Goal: Transaction & Acquisition: Purchase product/service

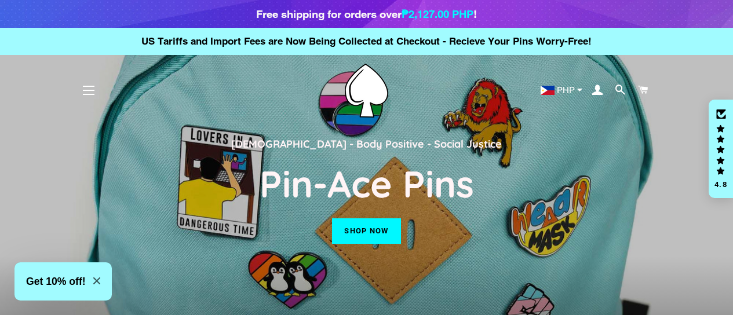
select select "**********"
click at [719, 129] on div "Click to open Judge.me floating reviews tab" at bounding box center [721, 149] width 14 height 53
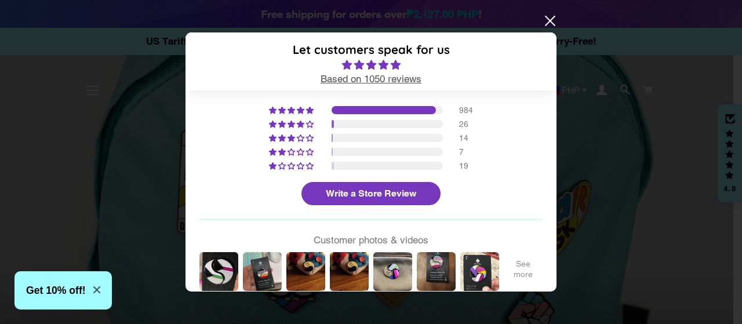
click at [512, 267] on div at bounding box center [522, 271] width 43 height 43
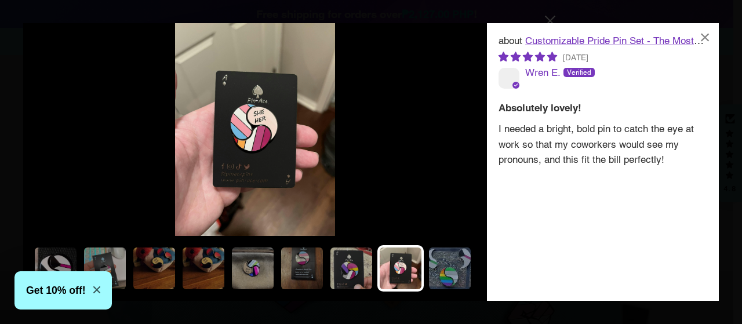
scroll to position [0, 19]
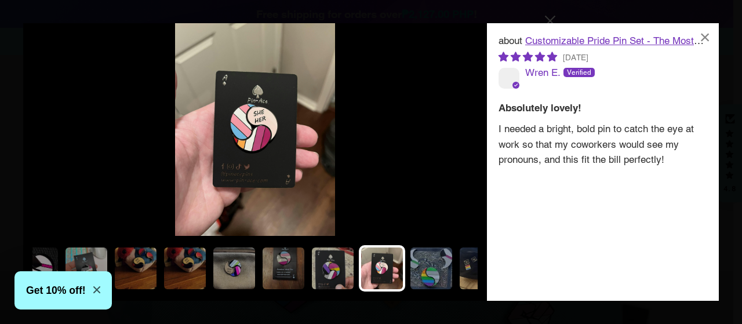
click at [96, 291] on icon "Close modal" at bounding box center [96, 289] width 7 height 7
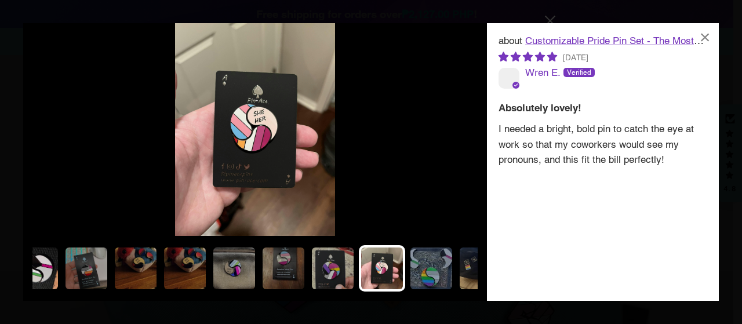
click at [45, 271] on img at bounding box center [37, 268] width 46 height 46
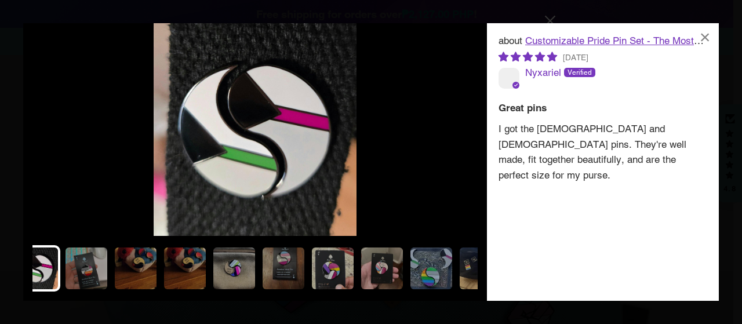
scroll to position [0, 0]
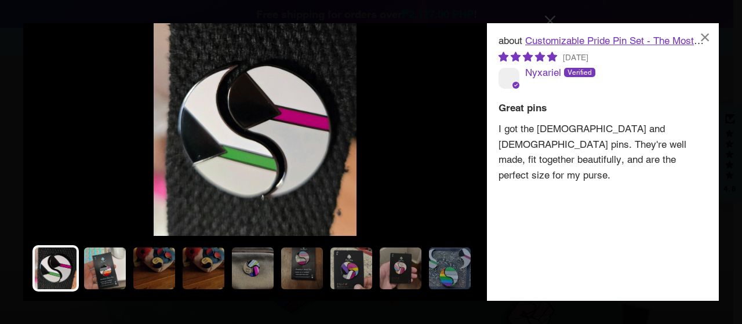
click at [99, 270] on img at bounding box center [105, 268] width 46 height 46
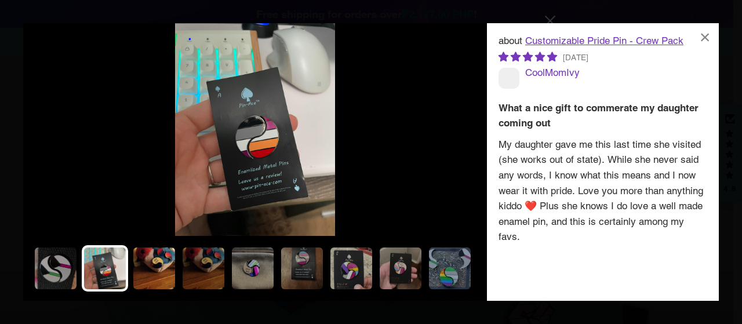
click at [147, 267] on img at bounding box center [154, 268] width 46 height 46
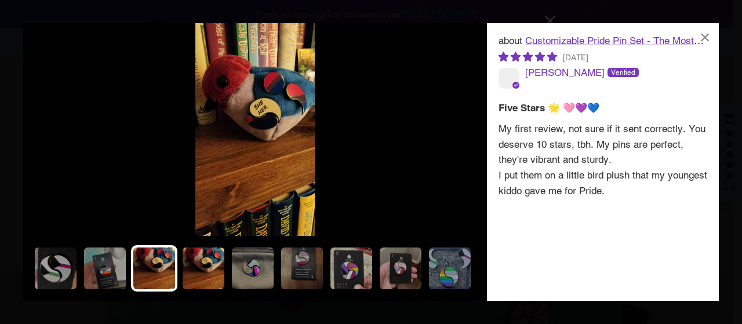
click at [201, 267] on img at bounding box center [203, 268] width 46 height 46
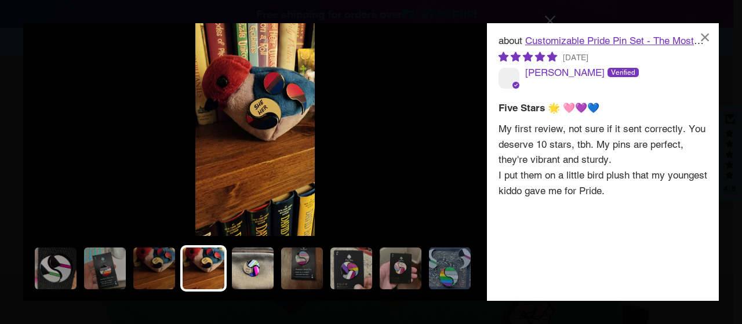
click at [262, 270] on img at bounding box center [252, 268] width 46 height 46
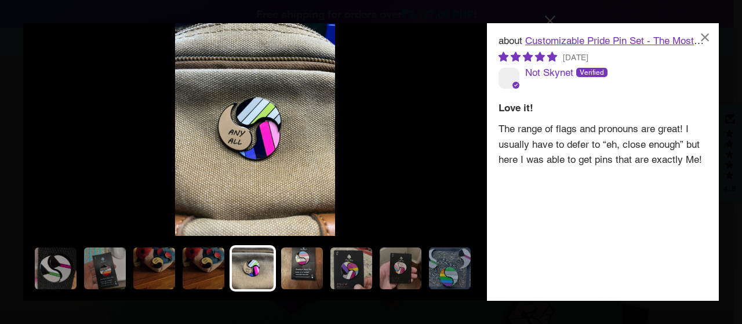
click at [301, 271] on img at bounding box center [302, 268] width 46 height 46
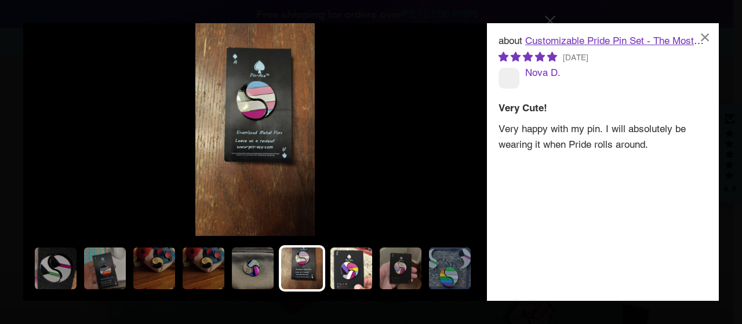
click at [339, 259] on img at bounding box center [351, 268] width 46 height 46
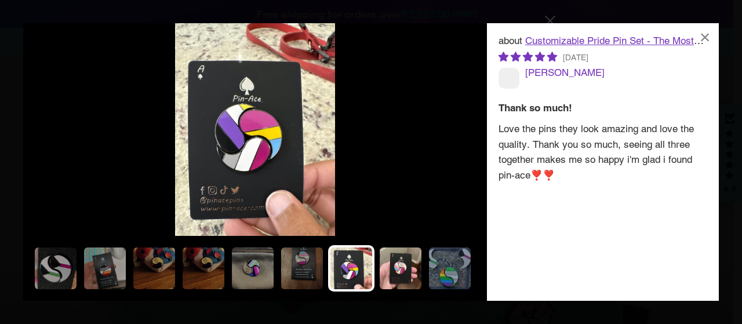
click at [399, 268] on img at bounding box center [400, 268] width 46 height 46
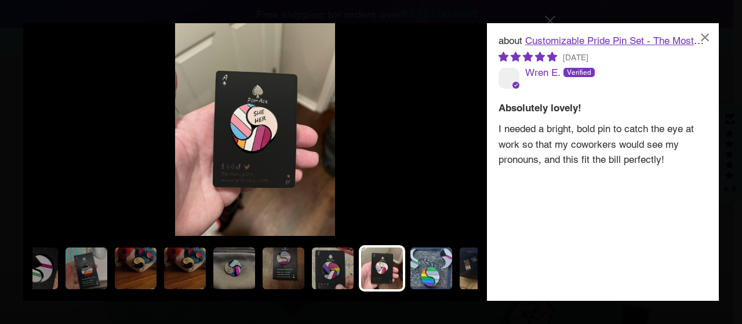
click at [426, 268] on img at bounding box center [431, 268] width 46 height 46
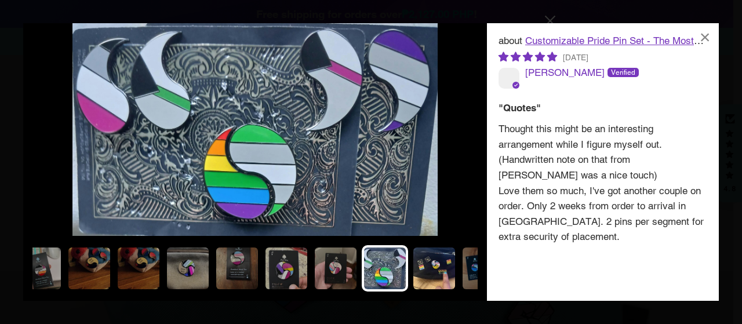
click at [447, 271] on img at bounding box center [434, 268] width 46 height 46
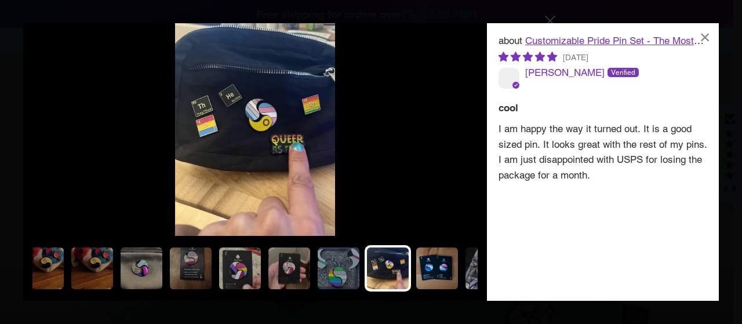
click at [445, 273] on img at bounding box center [437, 268] width 46 height 46
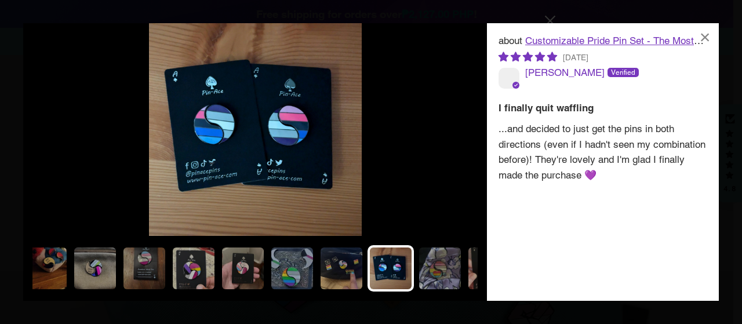
click at [445, 273] on img at bounding box center [440, 268] width 46 height 46
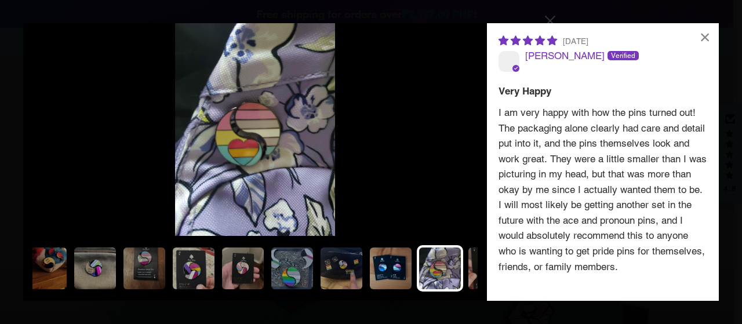
scroll to position [0, 204]
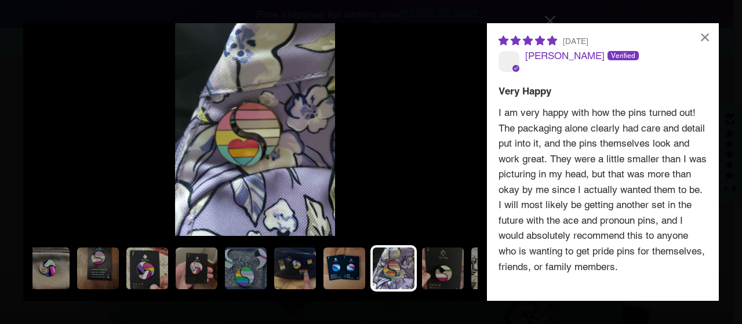
click at [445, 273] on img at bounding box center [442, 268] width 46 height 46
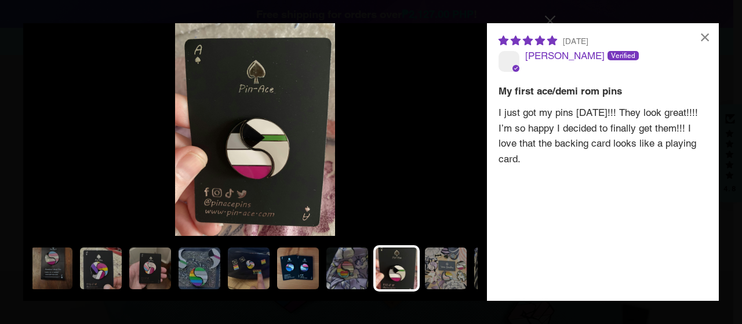
click at [445, 273] on img at bounding box center [445, 268] width 46 height 46
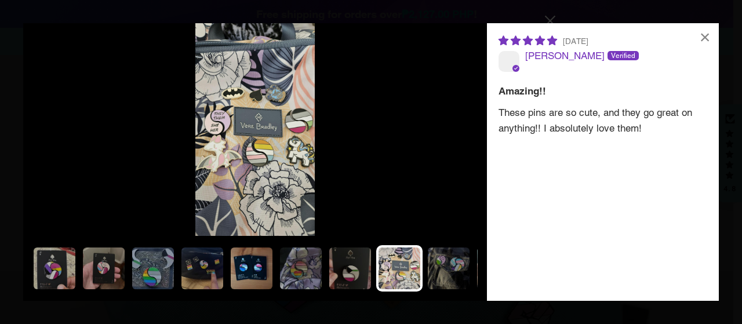
click at [445, 273] on img at bounding box center [448, 268] width 46 height 46
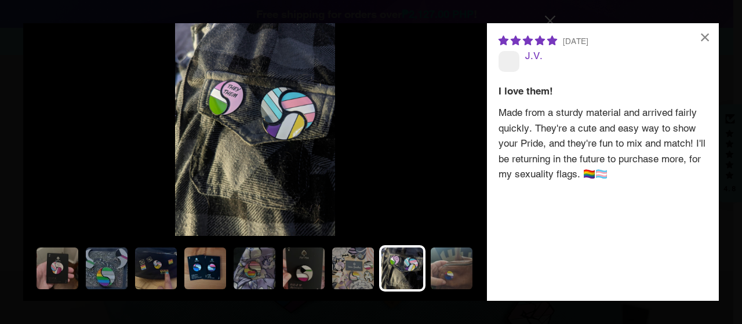
click at [445, 273] on img at bounding box center [451, 268] width 46 height 46
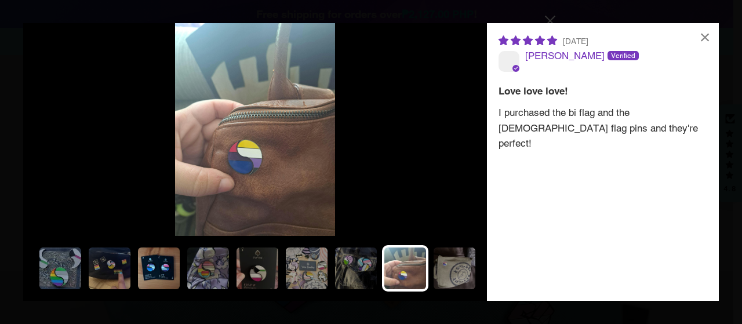
click at [445, 273] on img at bounding box center [454, 268] width 46 height 46
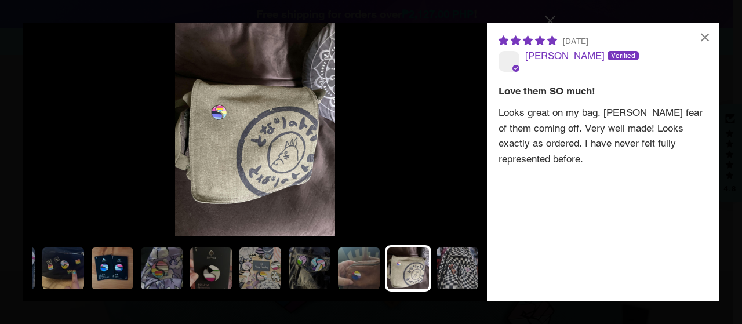
click at [445, 273] on img at bounding box center [457, 268] width 46 height 46
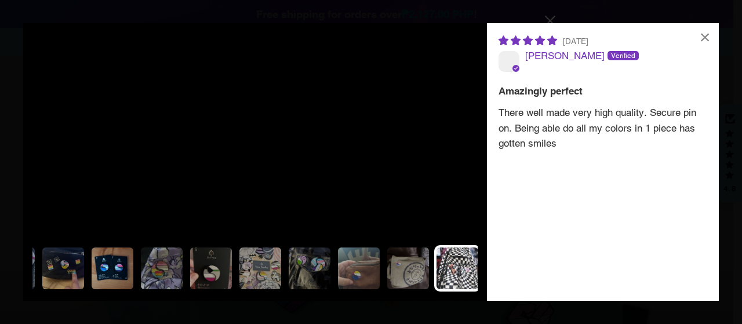
scroll to position [0, 482]
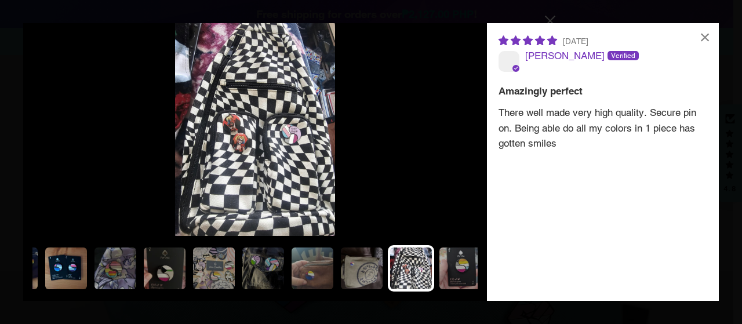
click at [445, 273] on img at bounding box center [460, 268] width 46 height 46
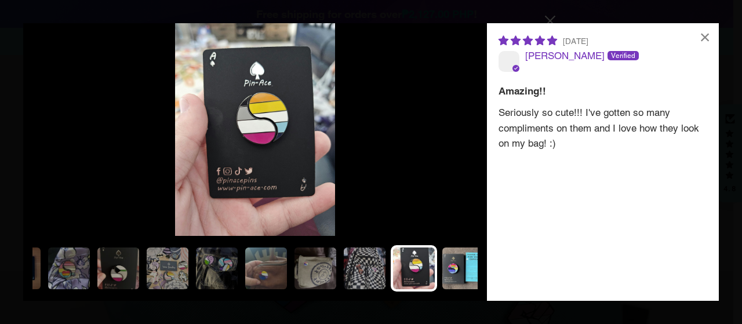
click at [456, 260] on img at bounding box center [463, 268] width 46 height 46
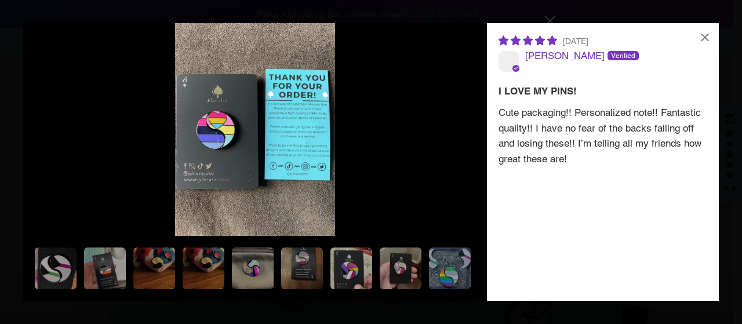
scroll to position [0, 575]
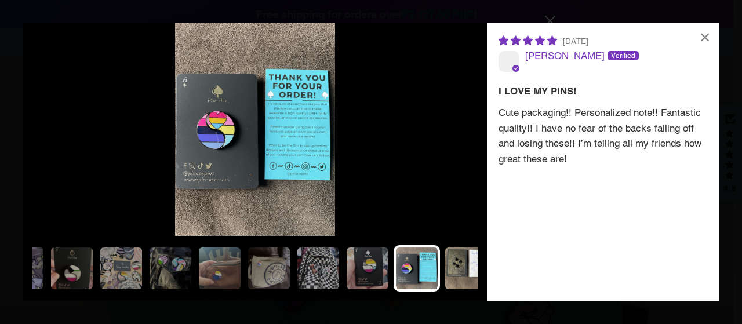
click at [455, 255] on img at bounding box center [466, 268] width 46 height 46
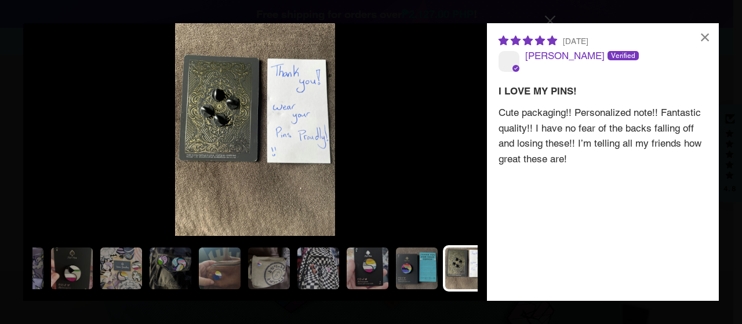
scroll to position [0, 621]
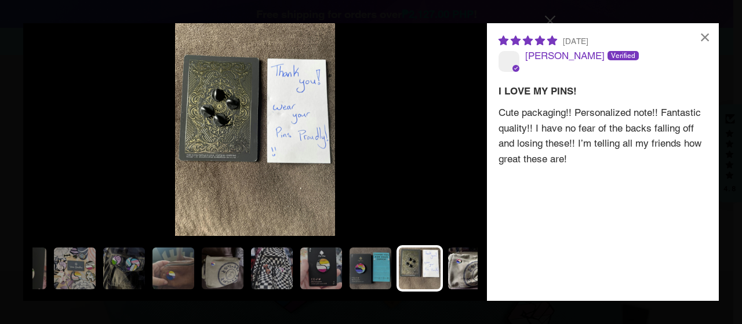
click at [456, 264] on img at bounding box center [469, 268] width 46 height 46
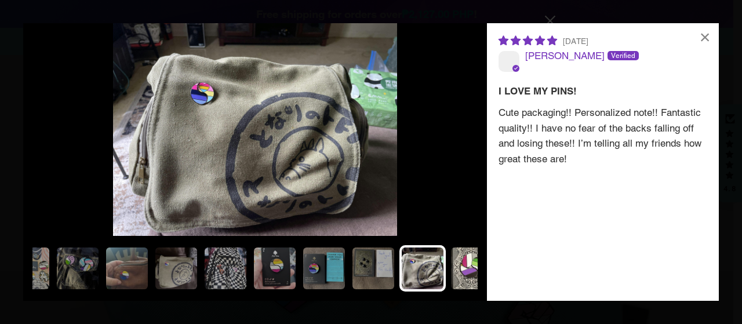
click at [469, 265] on img at bounding box center [471, 268] width 46 height 46
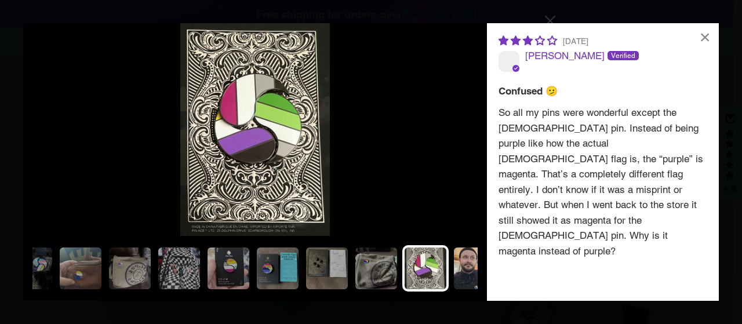
click at [461, 266] on img at bounding box center [474, 268] width 46 height 46
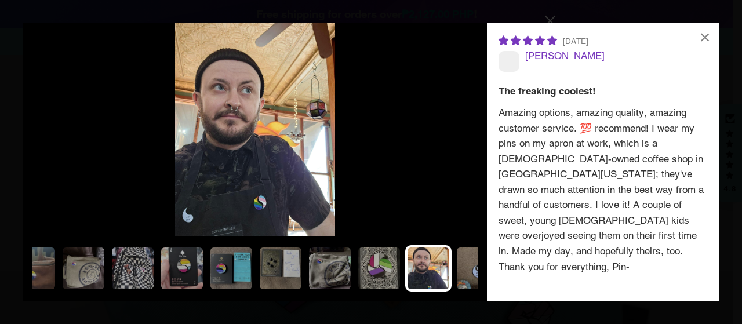
click at [465, 263] on img at bounding box center [477, 268] width 46 height 46
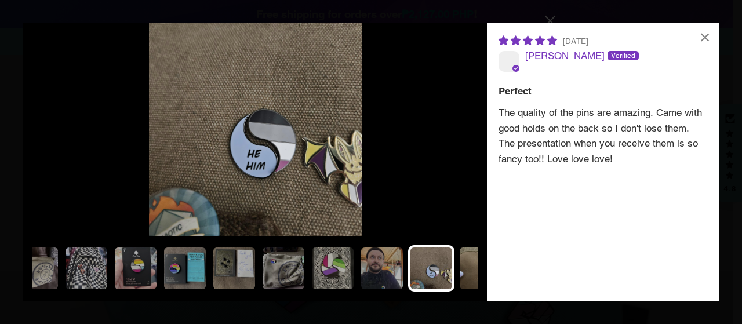
click at [469, 260] on img at bounding box center [480, 268] width 46 height 46
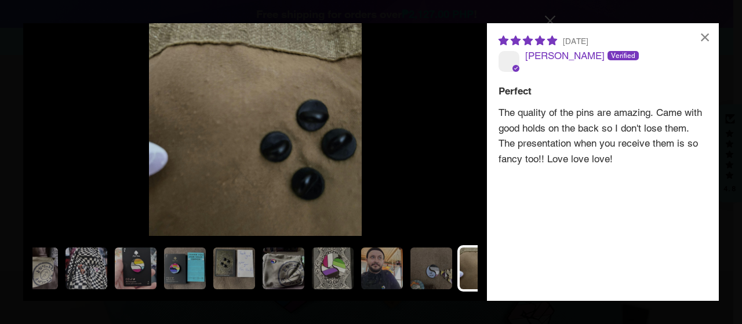
scroll to position [0, 853]
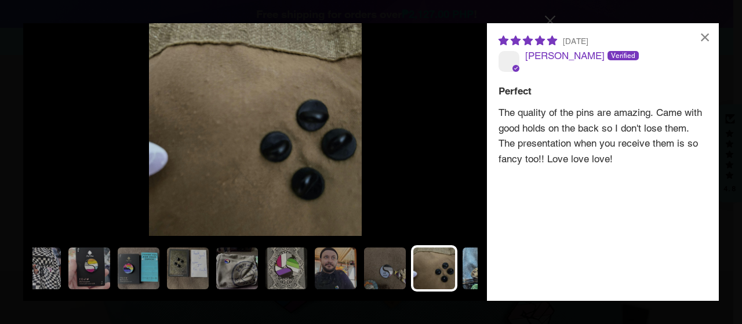
click at [469, 267] on img at bounding box center [483, 268] width 46 height 46
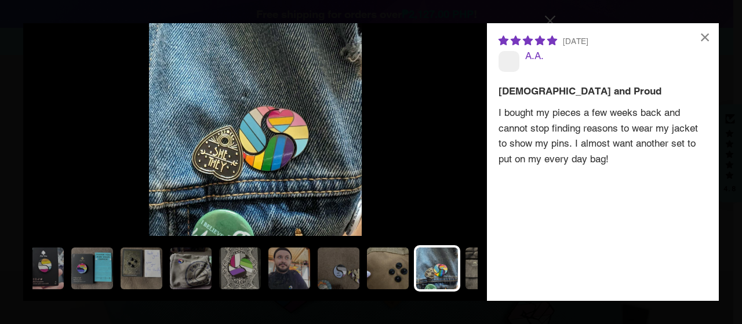
click at [380, 268] on img at bounding box center [387, 268] width 46 height 46
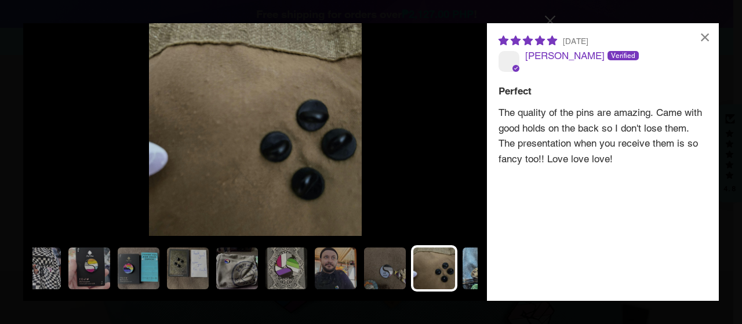
click at [473, 258] on img at bounding box center [483, 268] width 46 height 46
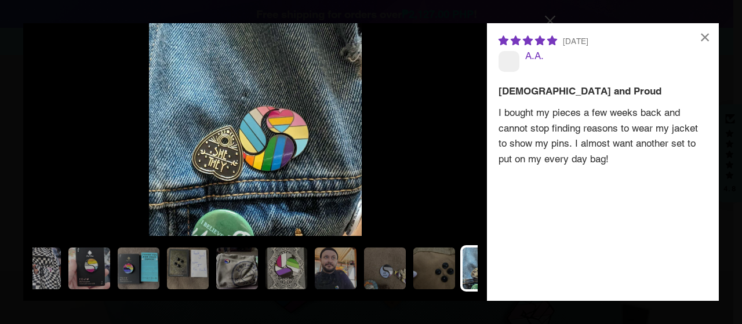
scroll to position [0, 899]
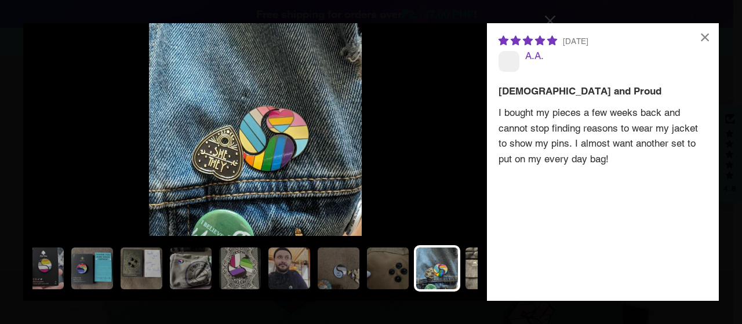
click at [471, 269] on img at bounding box center [486, 268] width 46 height 46
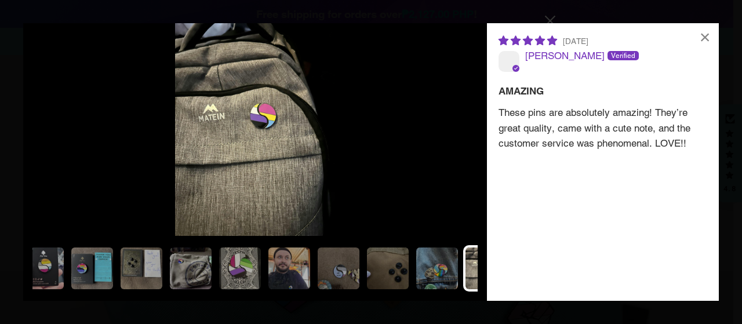
scroll to position [0, 946]
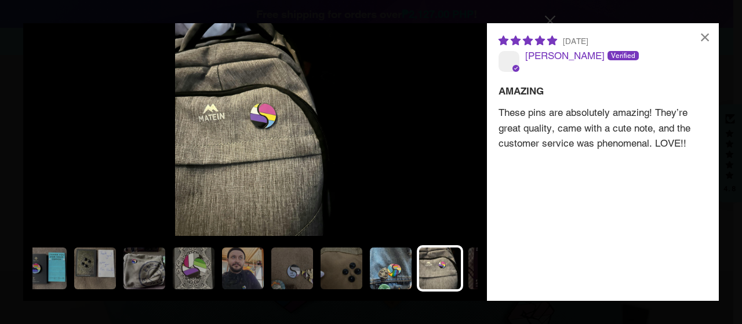
click at [384, 275] on img at bounding box center [390, 268] width 46 height 46
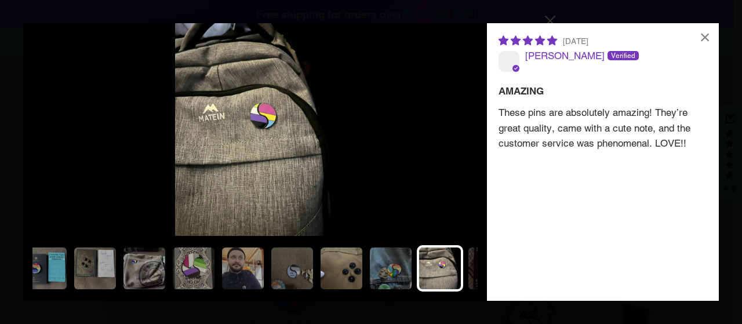
scroll to position [0, 899]
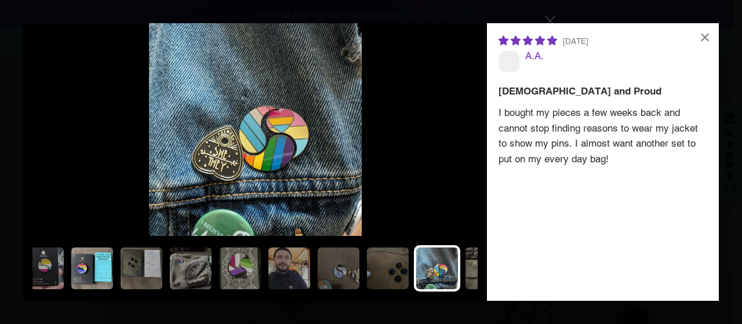
click at [79, 272] on img at bounding box center [92, 268] width 46 height 46
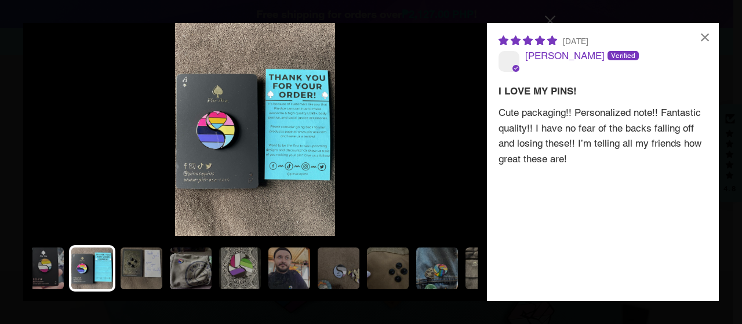
scroll to position [0, 575]
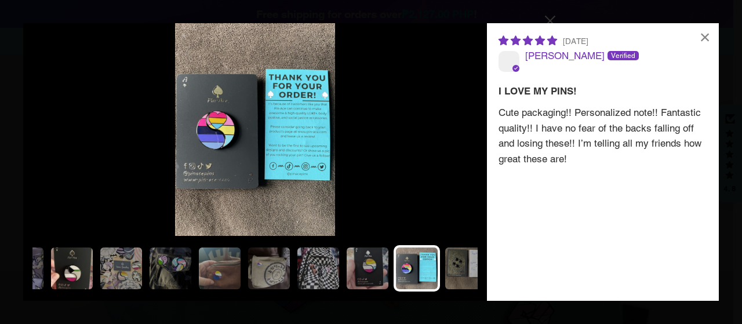
click at [63, 267] on img at bounding box center [72, 268] width 46 height 46
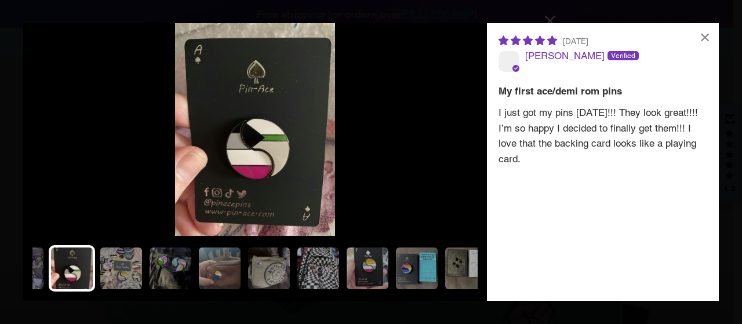
scroll to position [0, 250]
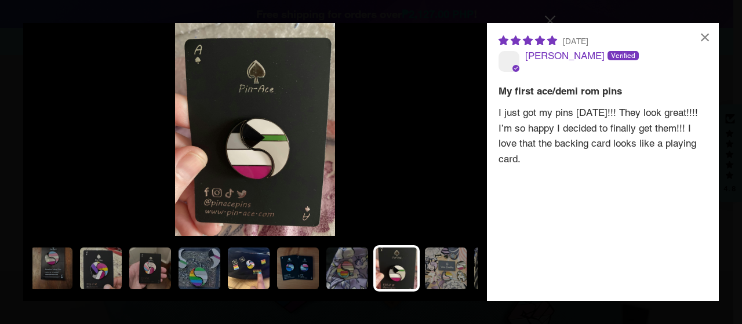
click at [248, 269] on img at bounding box center [248, 268] width 46 height 46
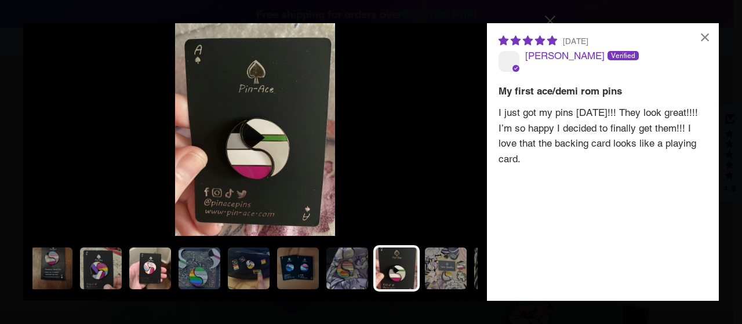
scroll to position [0, 111]
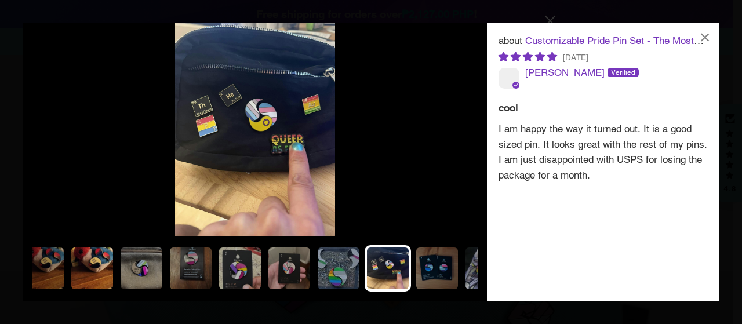
click at [98, 257] on img at bounding box center [92, 268] width 46 height 46
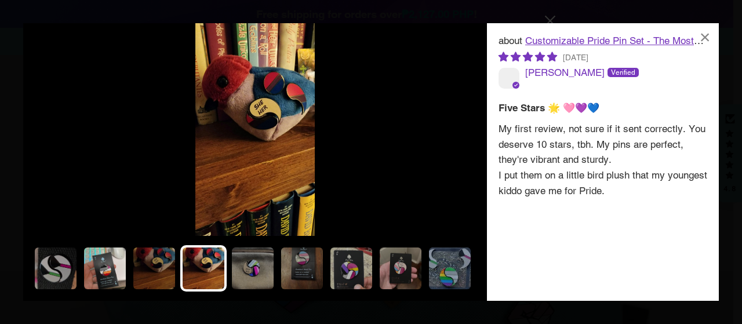
click at [110, 269] on img at bounding box center [105, 268] width 46 height 46
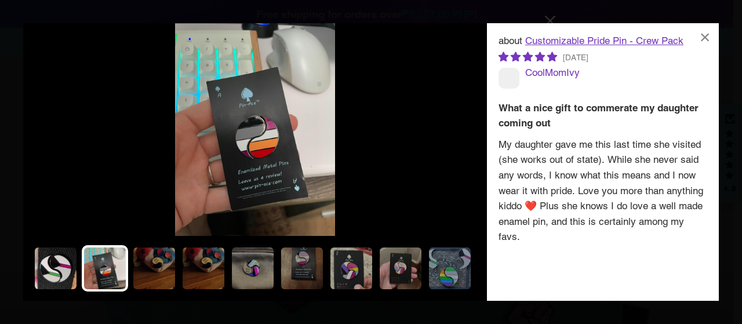
click at [45, 270] on img at bounding box center [55, 268] width 46 height 46
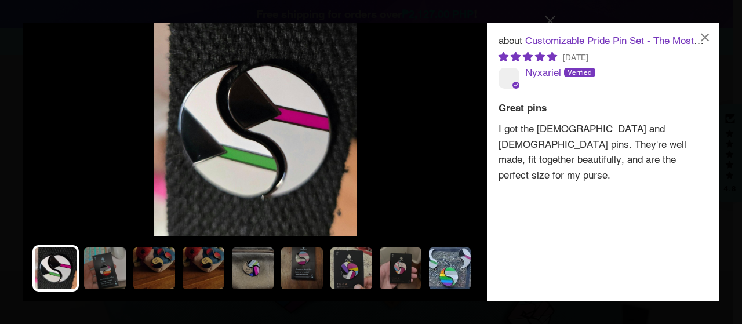
click at [451, 262] on img at bounding box center [449, 268] width 46 height 46
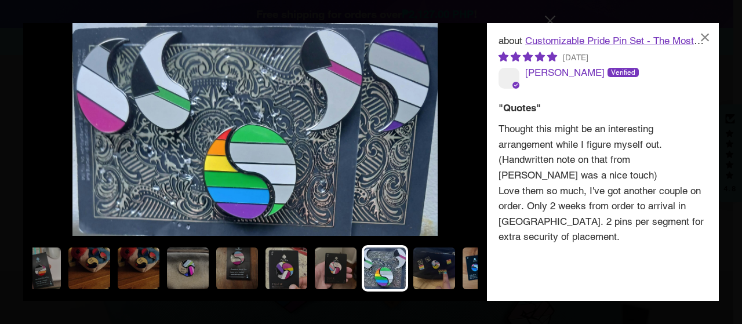
click at [462, 264] on img at bounding box center [483, 268] width 46 height 46
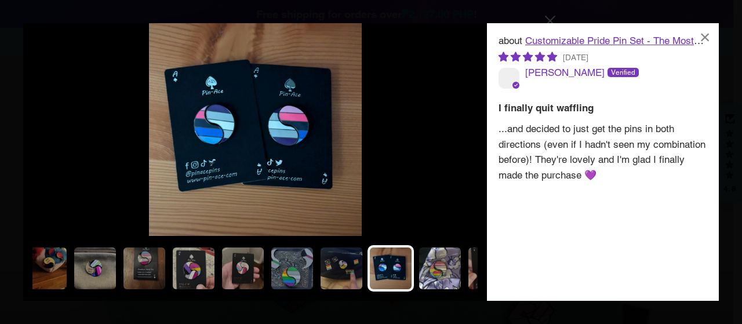
click at [444, 264] on img at bounding box center [440, 268] width 46 height 46
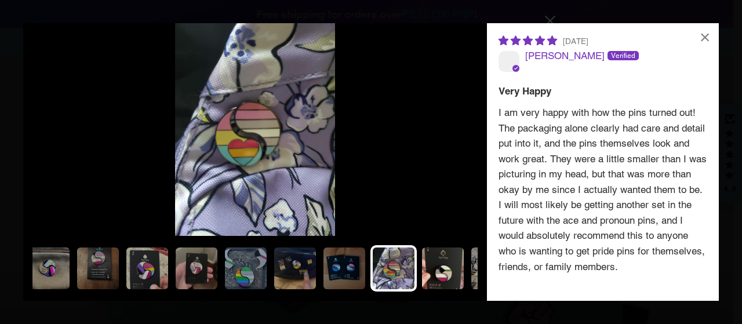
click at [446, 266] on img at bounding box center [442, 268] width 46 height 46
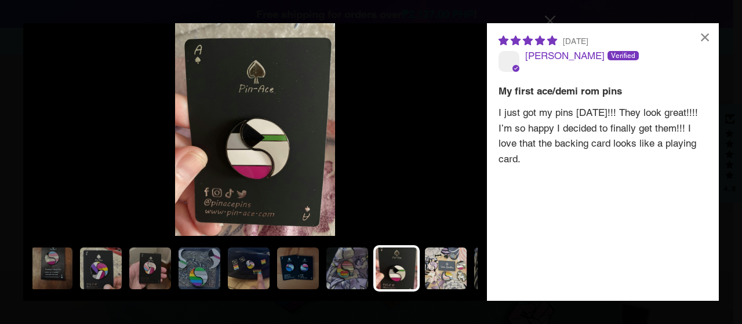
click at [449, 264] on img at bounding box center [445, 268] width 46 height 46
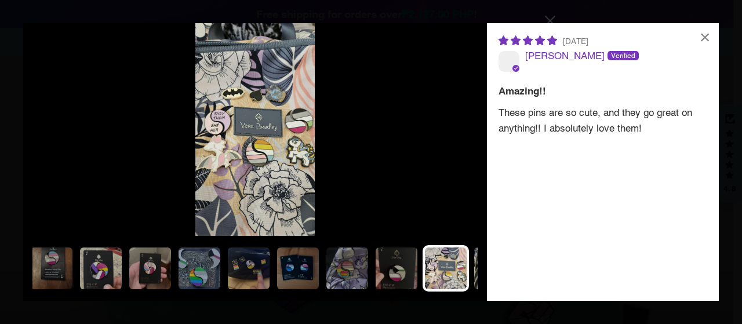
scroll to position [0, 297]
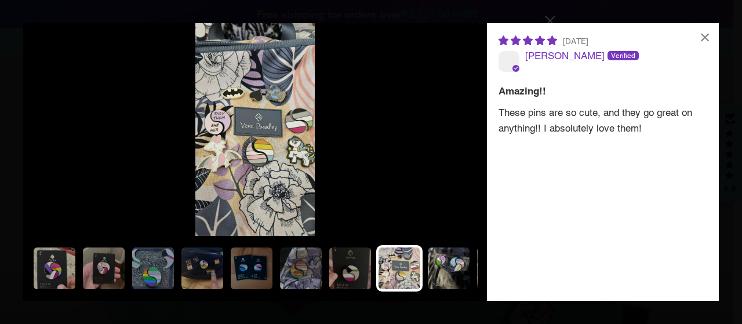
click at [452, 269] on img at bounding box center [448, 268] width 46 height 46
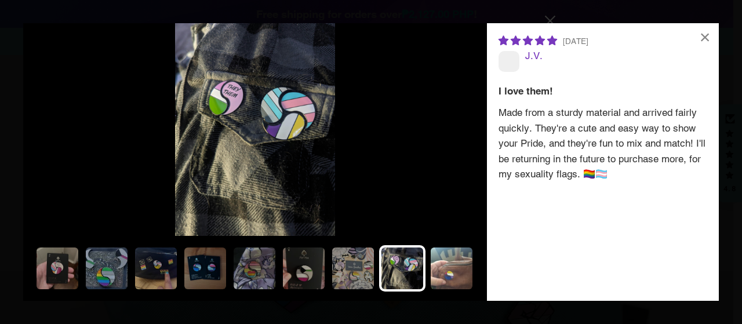
click at [461, 268] on img at bounding box center [451, 268] width 46 height 46
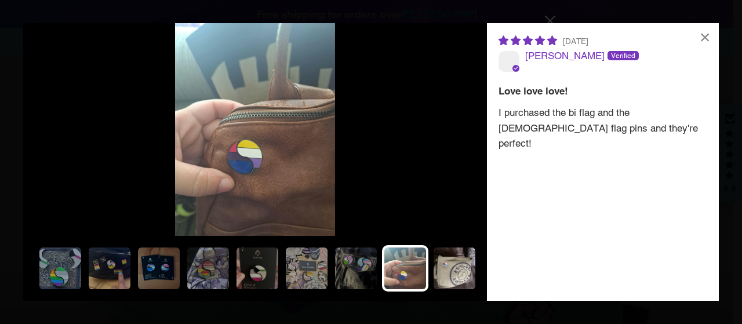
click at [459, 264] on img at bounding box center [454, 268] width 46 height 46
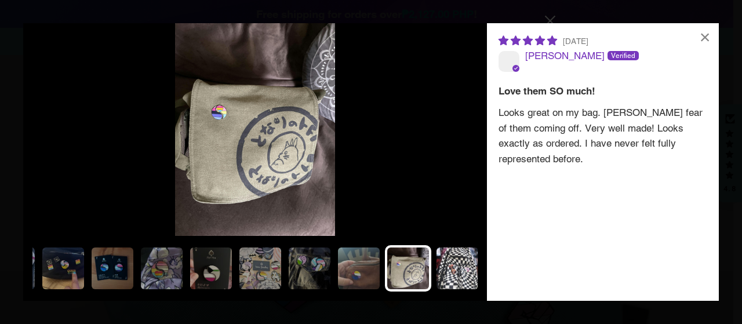
click at [460, 267] on img at bounding box center [457, 268] width 46 height 46
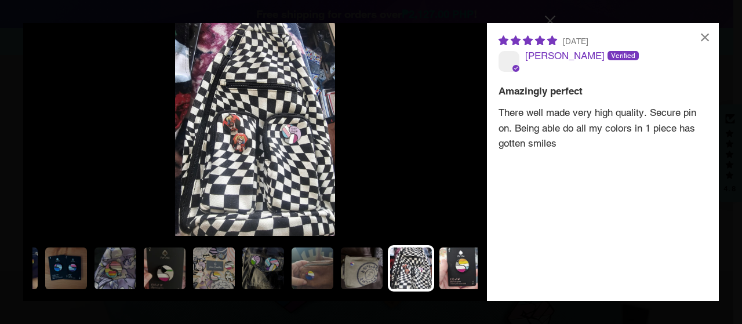
click at [469, 267] on img at bounding box center [460, 268] width 46 height 46
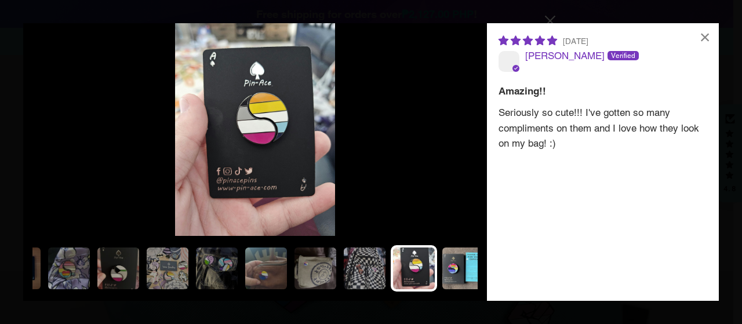
click at [461, 265] on img at bounding box center [463, 268] width 46 height 46
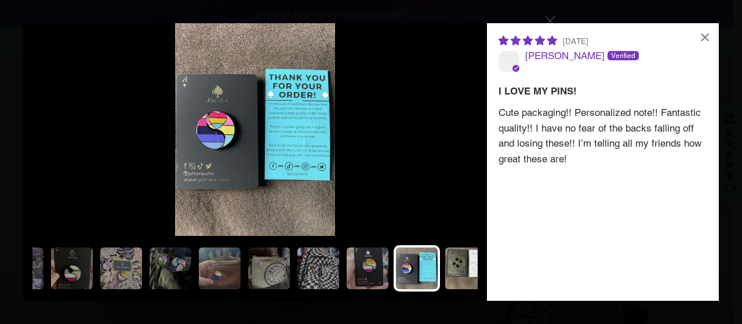
click at [462, 265] on img at bounding box center [466, 268] width 46 height 46
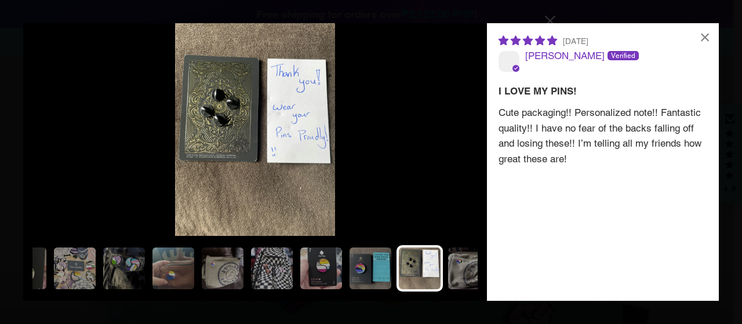
click at [462, 265] on img at bounding box center [469, 268] width 46 height 46
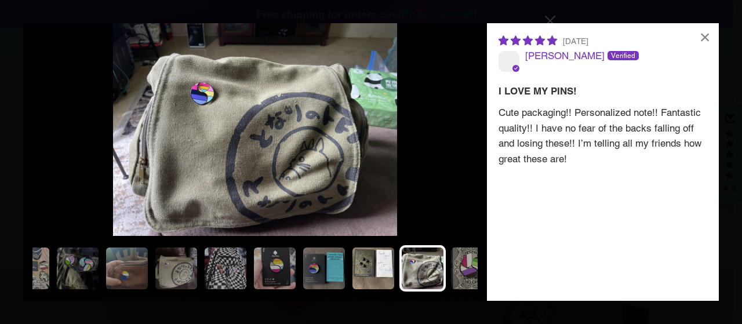
click at [462, 265] on img at bounding box center [471, 268] width 46 height 46
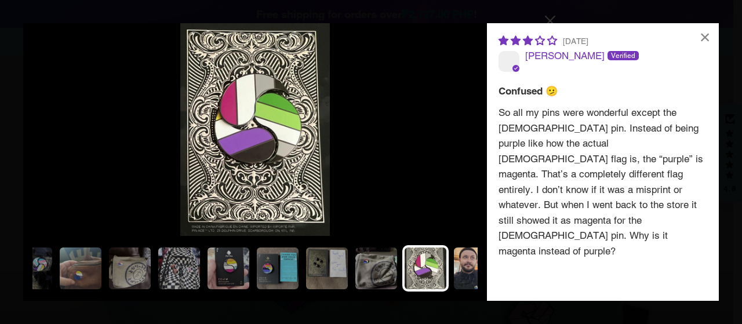
click at [468, 271] on img at bounding box center [474, 268] width 46 height 46
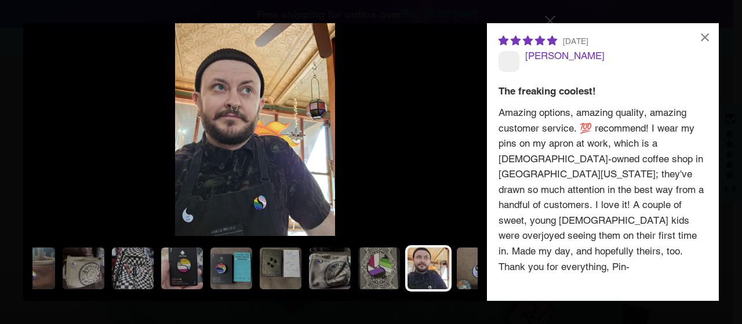
click at [461, 267] on img at bounding box center [477, 268] width 46 height 46
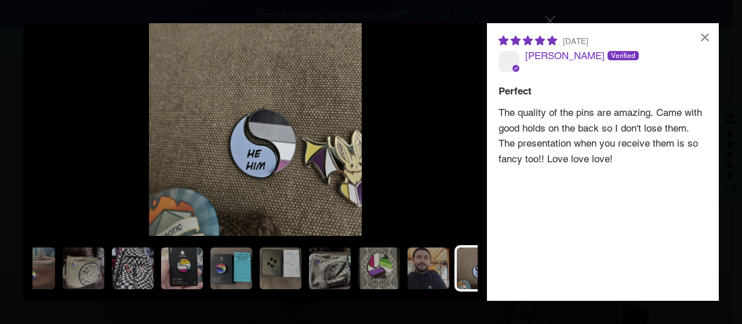
scroll to position [0, 806]
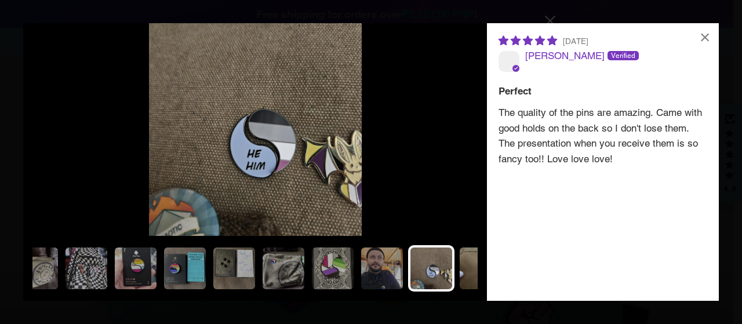
click at [462, 265] on img at bounding box center [480, 268] width 46 height 46
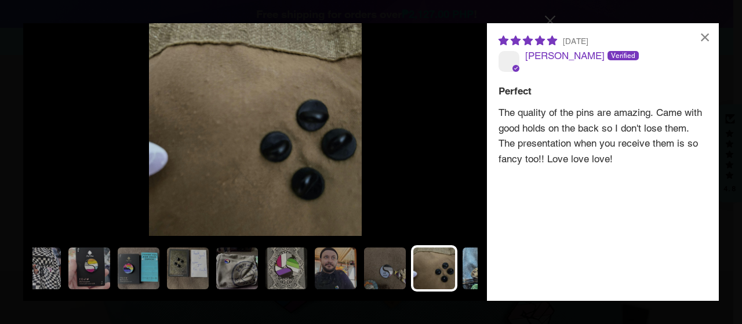
click at [473, 270] on img at bounding box center [483, 268] width 46 height 46
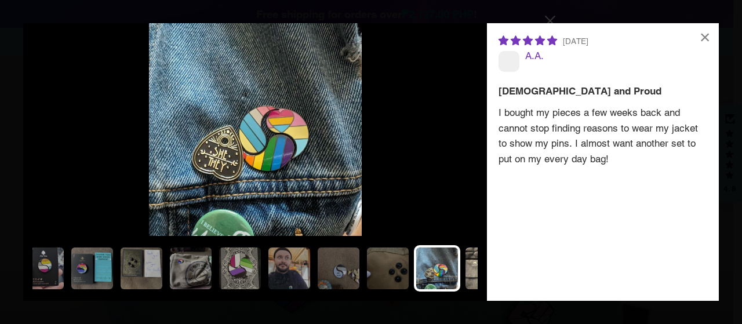
click at [470, 276] on img at bounding box center [486, 268] width 46 height 46
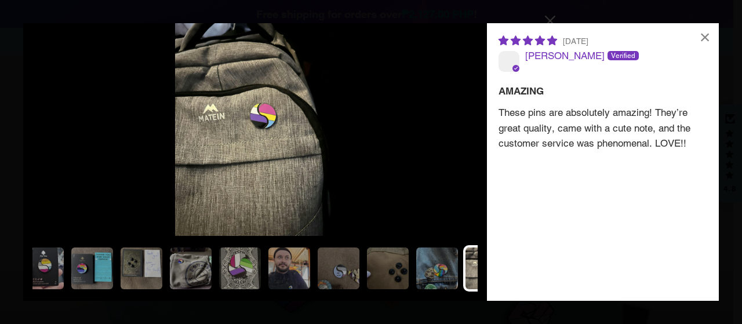
scroll to position [0, 946]
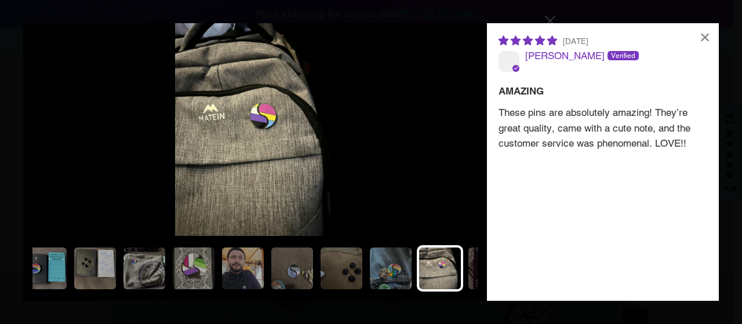
click at [469, 278] on img at bounding box center [489, 268] width 46 height 46
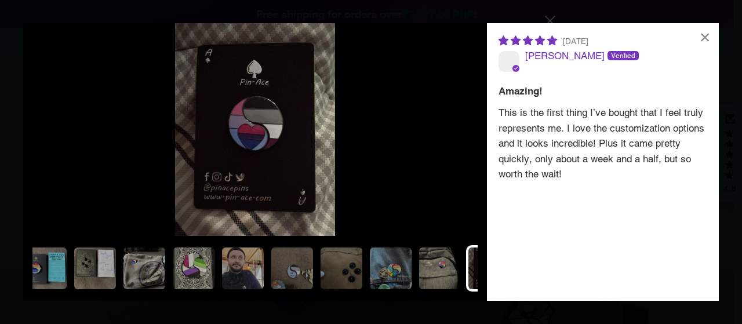
scroll to position [0, 992]
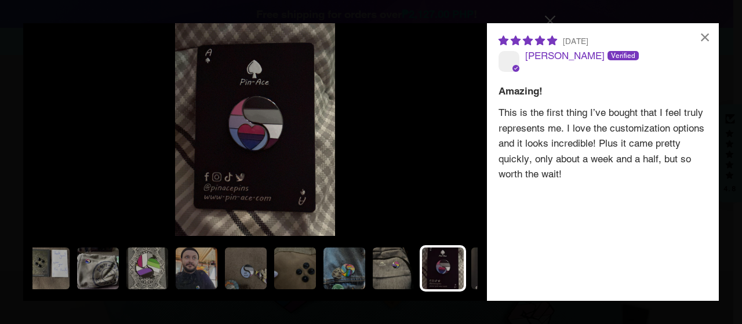
click at [462, 261] on div at bounding box center [254, 270] width 445 height 51
click at [469, 262] on img at bounding box center [492, 268] width 46 height 46
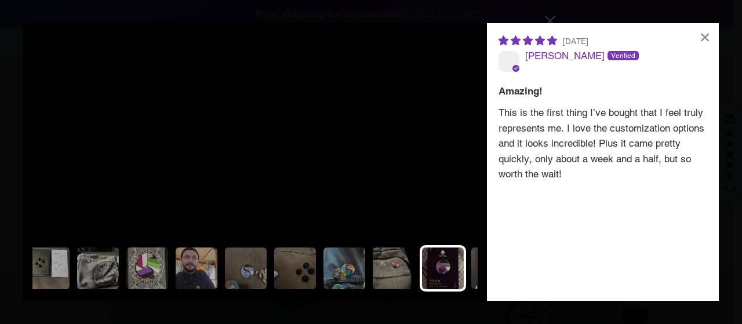
scroll to position [0, 1038]
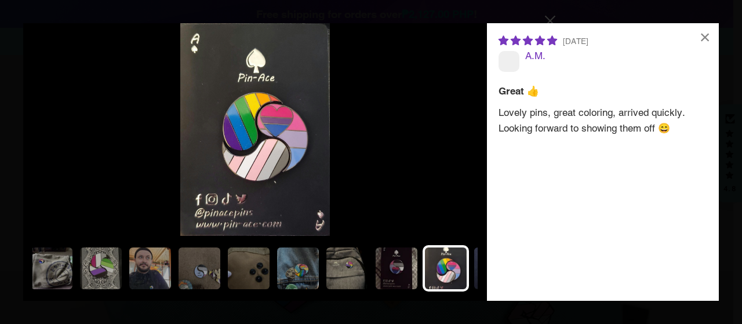
click at [399, 265] on img at bounding box center [396, 268] width 46 height 46
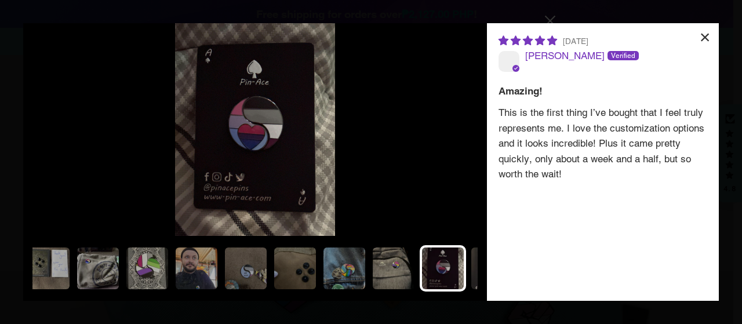
click at [711, 38] on div "×" at bounding box center [705, 37] width 28 height 28
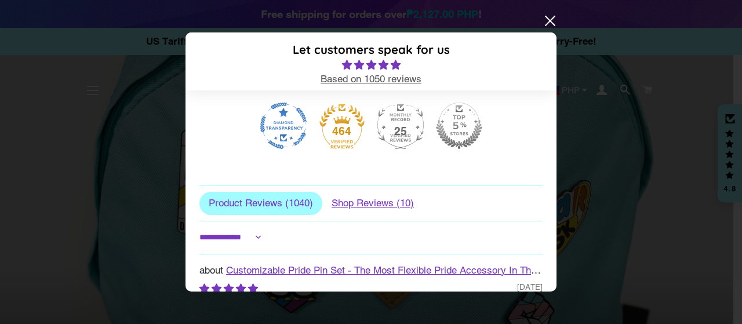
scroll to position [309, 0]
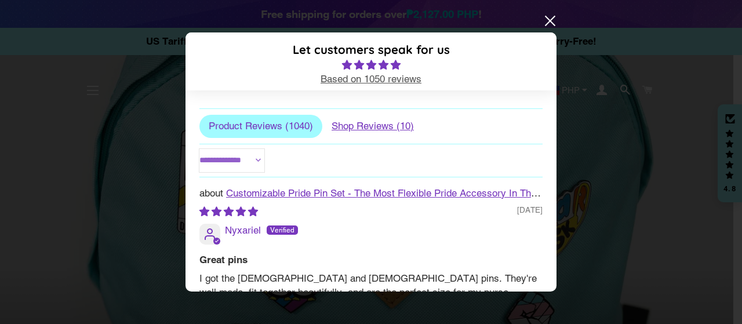
click at [260, 159] on select "**********" at bounding box center [231, 160] width 65 height 23
click at [381, 126] on span "Shop Reviews ( 10 )" at bounding box center [372, 126] width 101 height 23
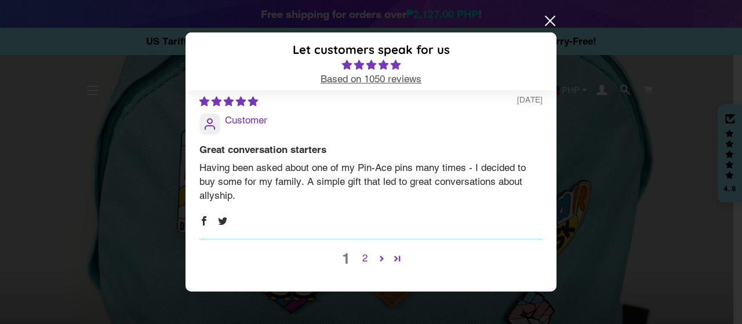
scroll to position [1331, 0]
click at [342, 259] on div "1 2" at bounding box center [370, 258] width 343 height 39
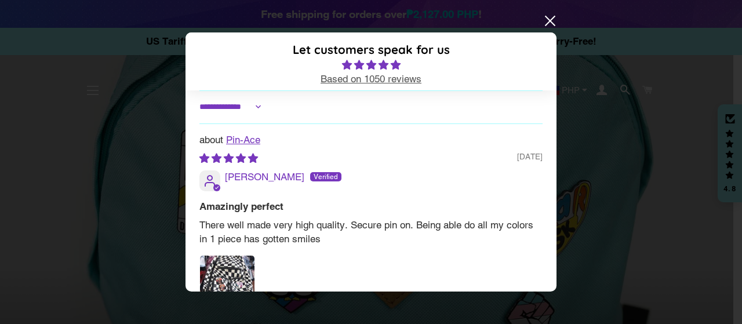
scroll to position [386, 0]
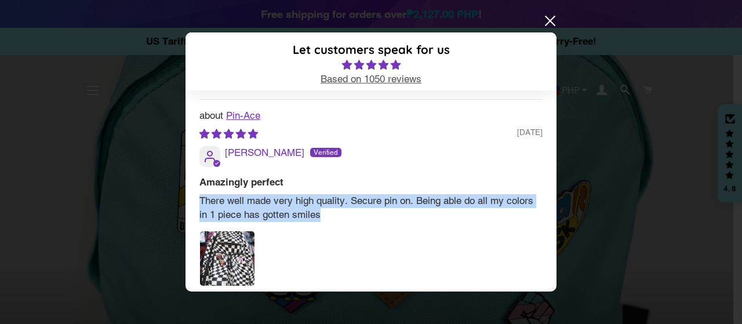
drag, startPoint x: 344, startPoint y: 212, endPoint x: 192, endPoint y: 200, distance: 151.7
click at [192, 200] on div "**********" at bounding box center [370, 190] width 371 height 201
copy p "There well made very high quality. Secure pin on. Being able do all my colors i…"
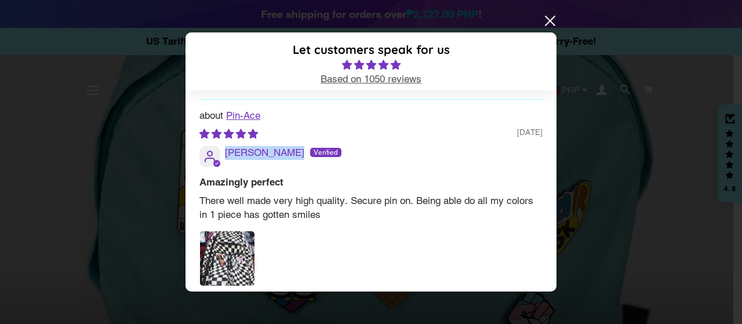
drag, startPoint x: 284, startPoint y: 150, endPoint x: 225, endPoint y: 152, distance: 59.1
click at [225, 152] on span "[PERSON_NAME]" at bounding box center [283, 153] width 116 height 12
copy span "[PERSON_NAME]"
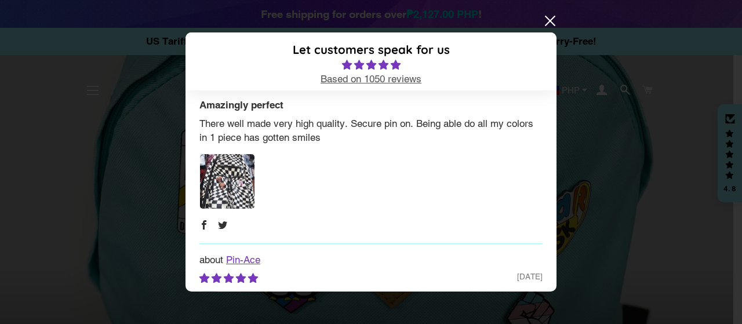
scroll to position [618, 0]
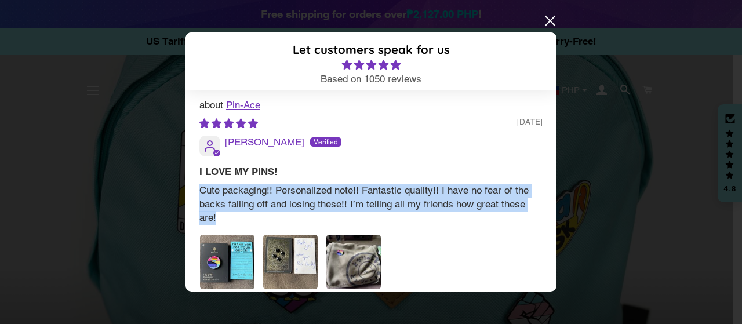
drag, startPoint x: 230, startPoint y: 220, endPoint x: 185, endPoint y: 192, distance: 52.6
click at [185, 192] on div "**********" at bounding box center [370, 190] width 371 height 201
copy p "Cute packaging!! Personalized note!! Fantastic quality!! I have no fear of the …"
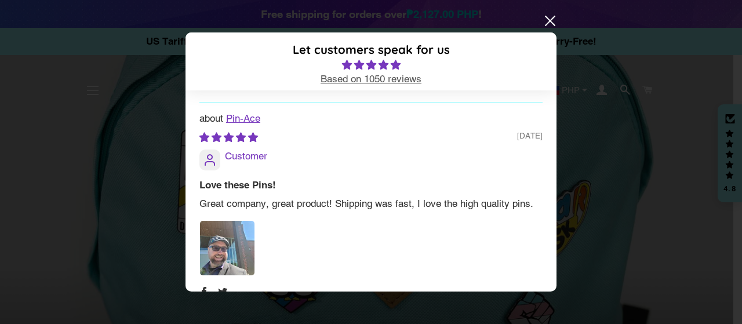
scroll to position [1082, 0]
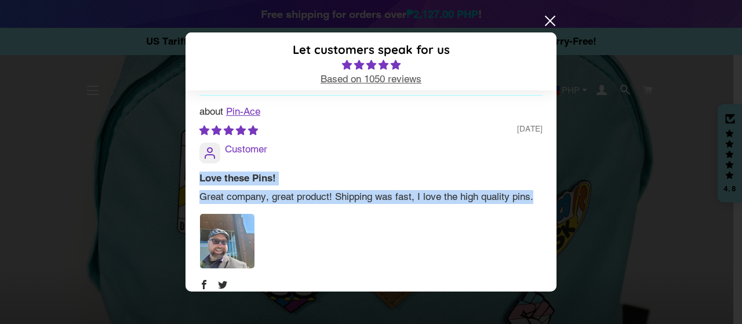
drag, startPoint x: 230, startPoint y: 213, endPoint x: 189, endPoint y: 173, distance: 56.9
click at [189, 173] on div "**********" at bounding box center [370, 190] width 371 height 201
copy div "Love these Pins! Great company, great product! Shipping was fast, I love the hi…"
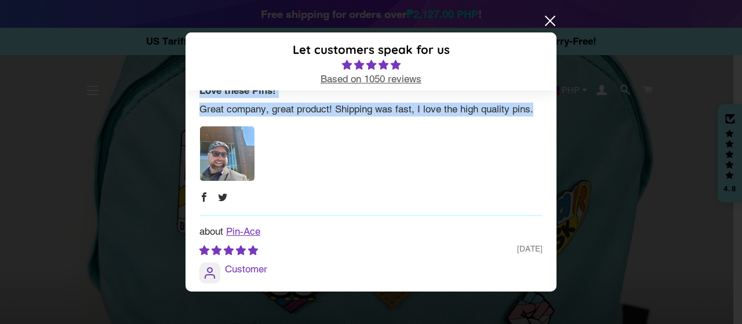
scroll to position [1313, 0]
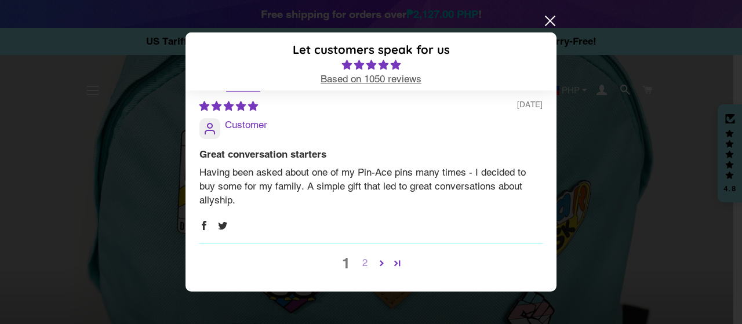
click at [366, 270] on link "2" at bounding box center [364, 262] width 19 height 14
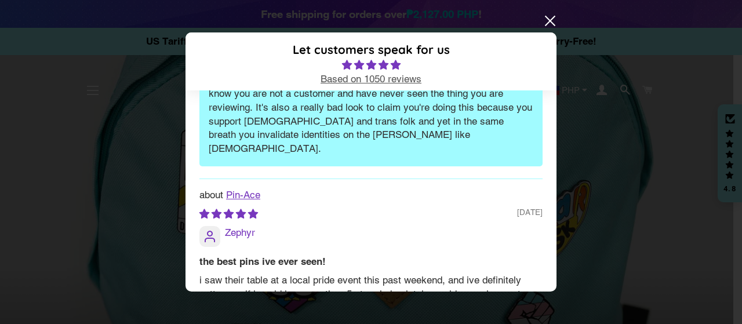
scroll to position [1244, 0]
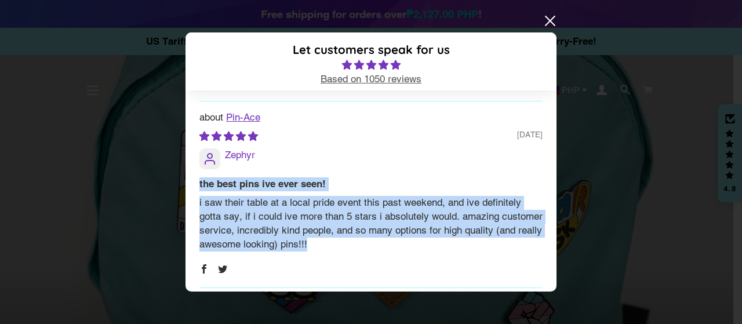
drag, startPoint x: 417, startPoint y: 188, endPoint x: 196, endPoint y: 130, distance: 228.6
click at [196, 130] on div "**********" at bounding box center [370, 190] width 371 height 201
copy div "the best pins ive ever seen! i saw their table at a local pride event this past…"
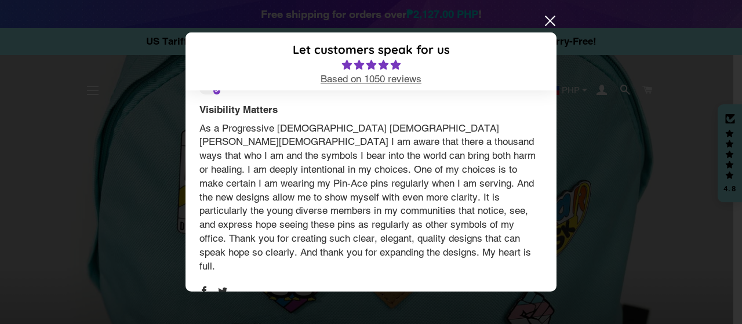
scroll to position [1864, 0]
click at [374, 315] on link "1" at bounding box center [377, 328] width 19 height 14
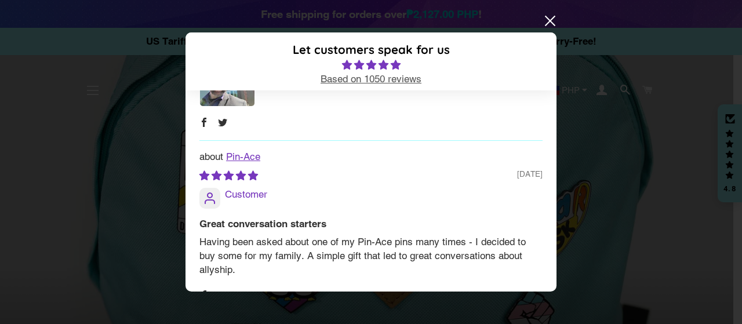
scroll to position [1321, 0]
